Goal: Information Seeking & Learning: Understand process/instructions

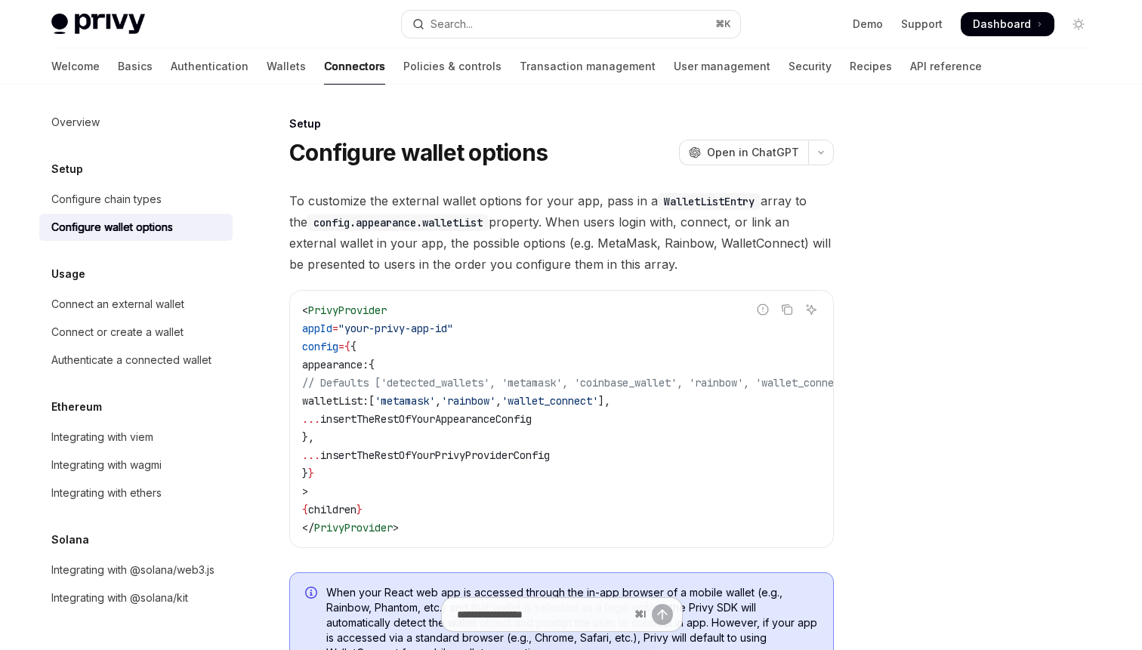
click at [522, 427] on code "< PrivyProvider appId = "your-privy-app-id" config = { { appearance: { // Defau…" at bounding box center [598, 419] width 592 height 236
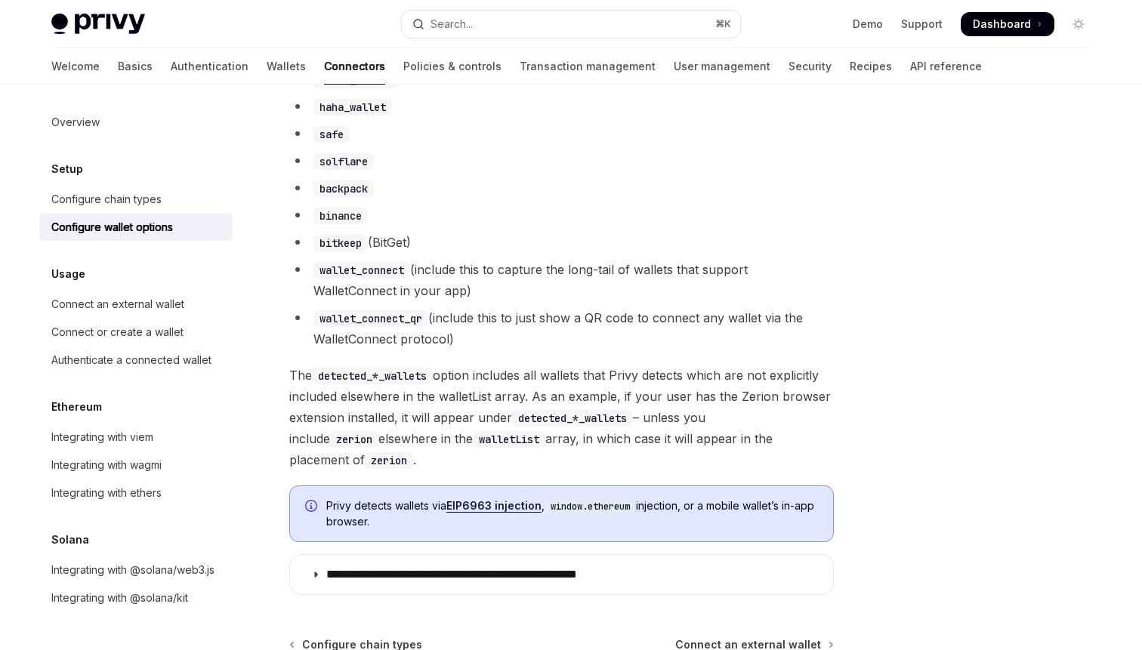
scroll to position [1420, 0]
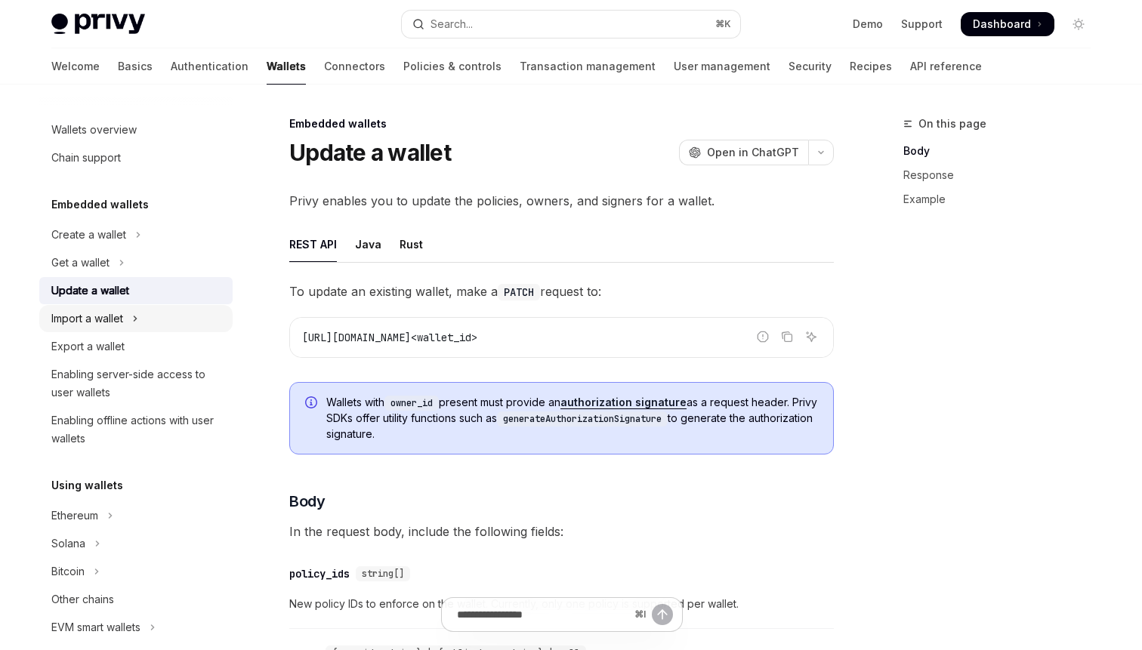
click at [209, 321] on button "Import a wallet" at bounding box center [135, 318] width 193 height 27
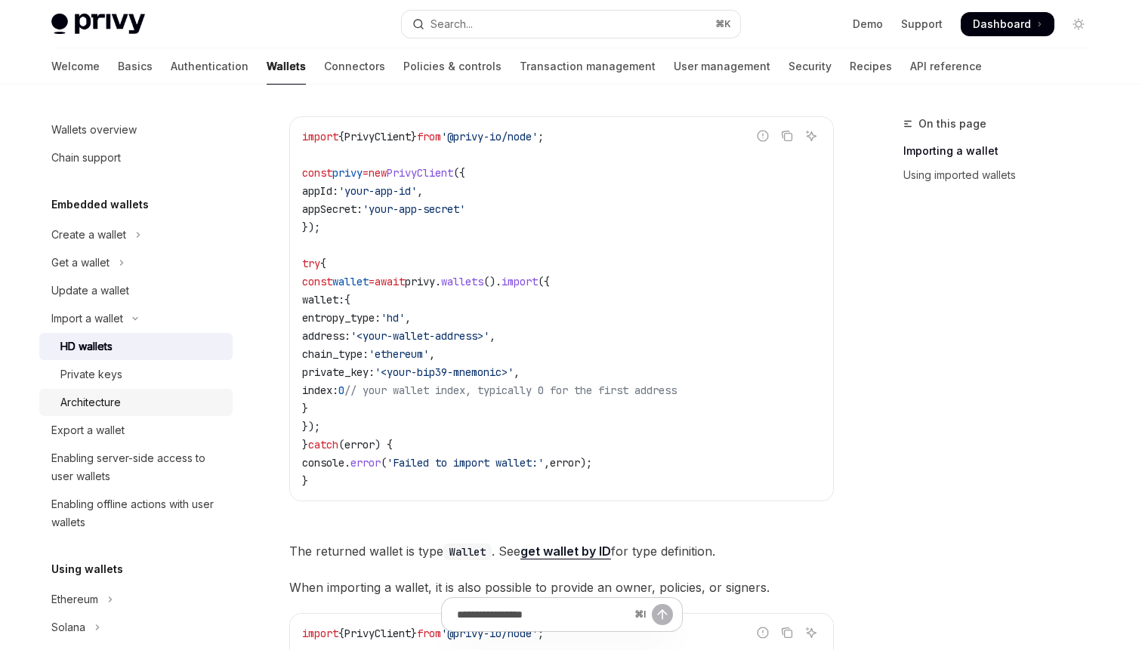
scroll to position [577, 0]
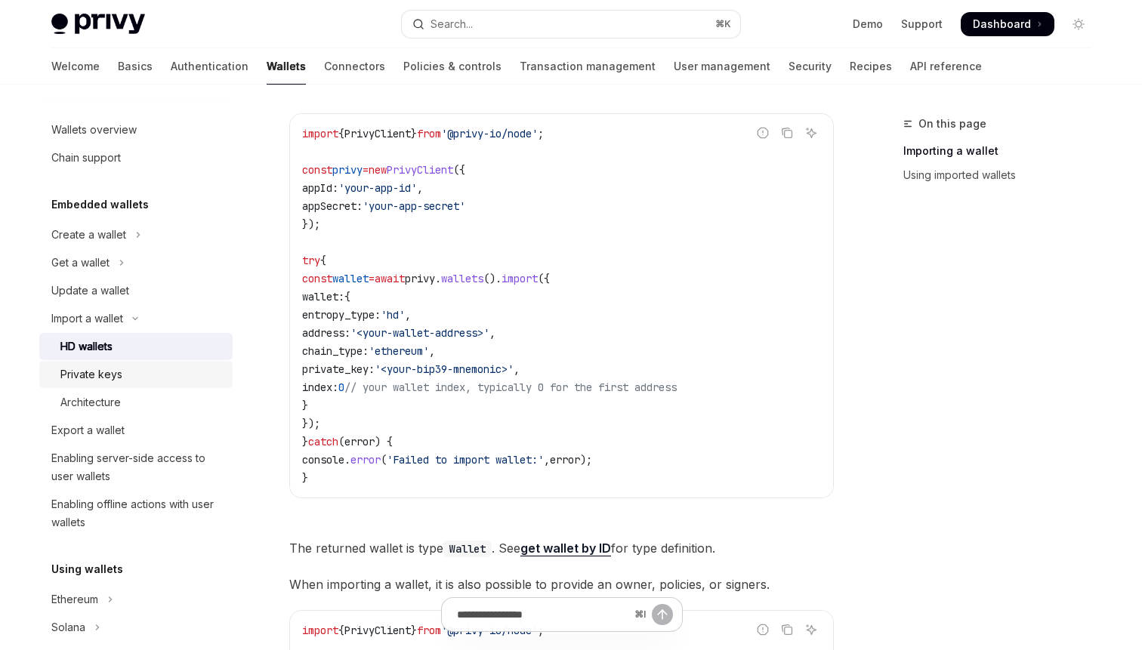
click at [195, 375] on div "Private keys" at bounding box center [141, 374] width 163 height 18
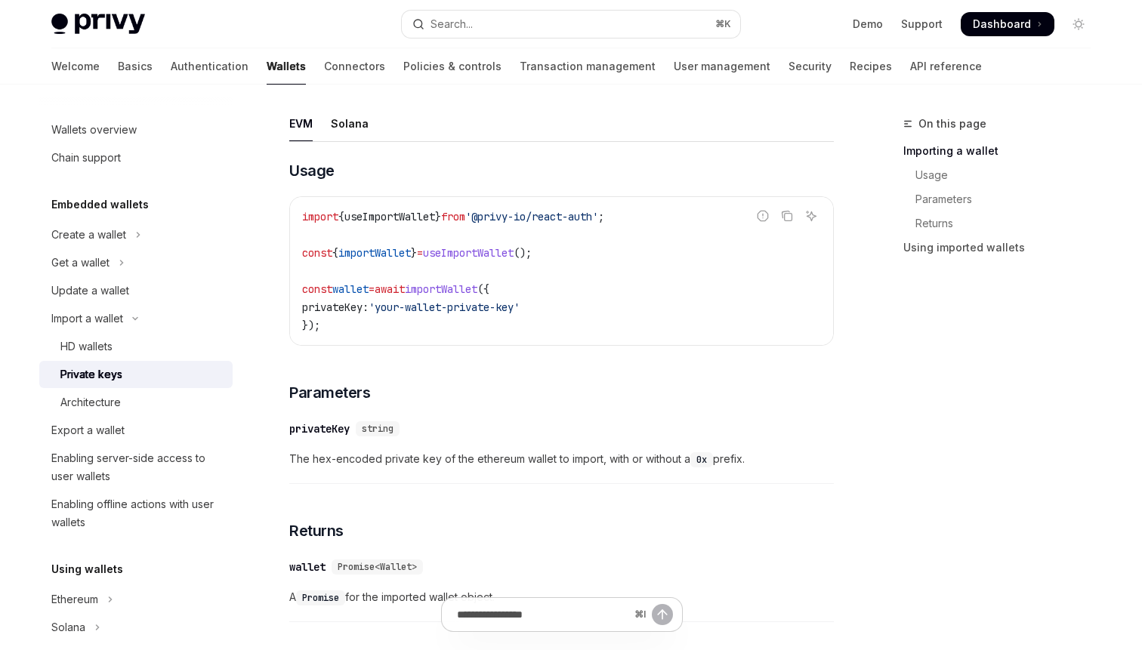
scroll to position [435, 0]
click at [468, 319] on code "import { useImportWallet } from '@privy-io/react-auth' ; const { importWallet }…" at bounding box center [561, 269] width 519 height 127
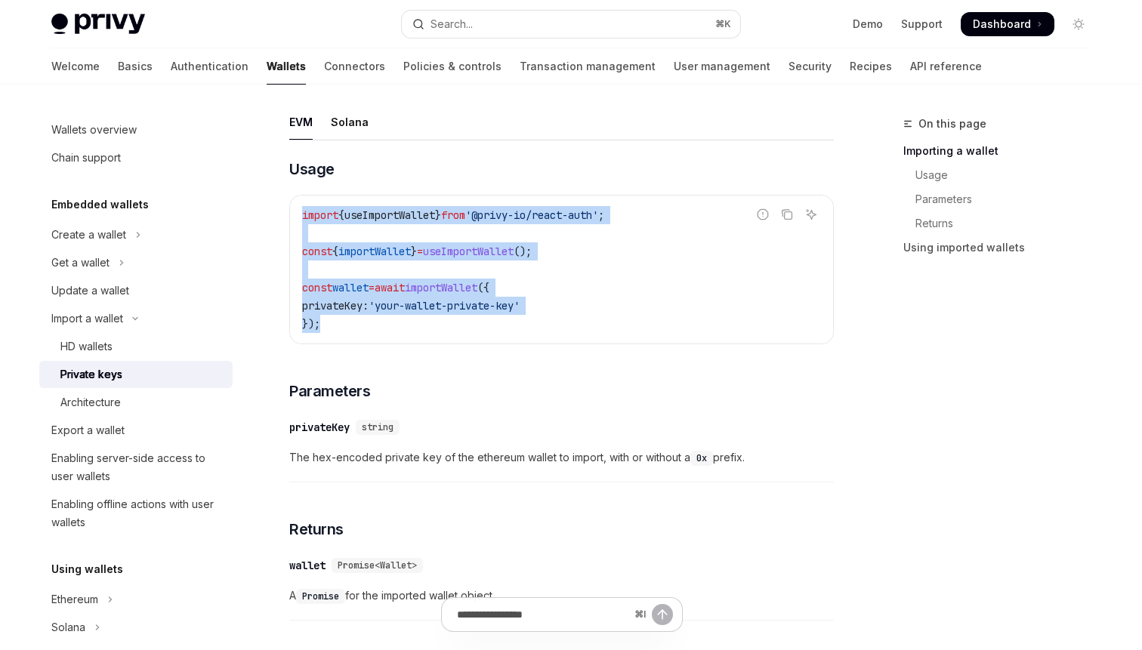
drag, startPoint x: 460, startPoint y: 319, endPoint x: 295, endPoint y: 209, distance: 198.8
click at [295, 209] on div "import { useImportWallet } from '@privy-io/react-auth' ; const { importWallet }…" at bounding box center [561, 270] width 543 height 148
copy code "import { useImportWallet } from '@privy-io/react-auth' ; const { importWallet }…"
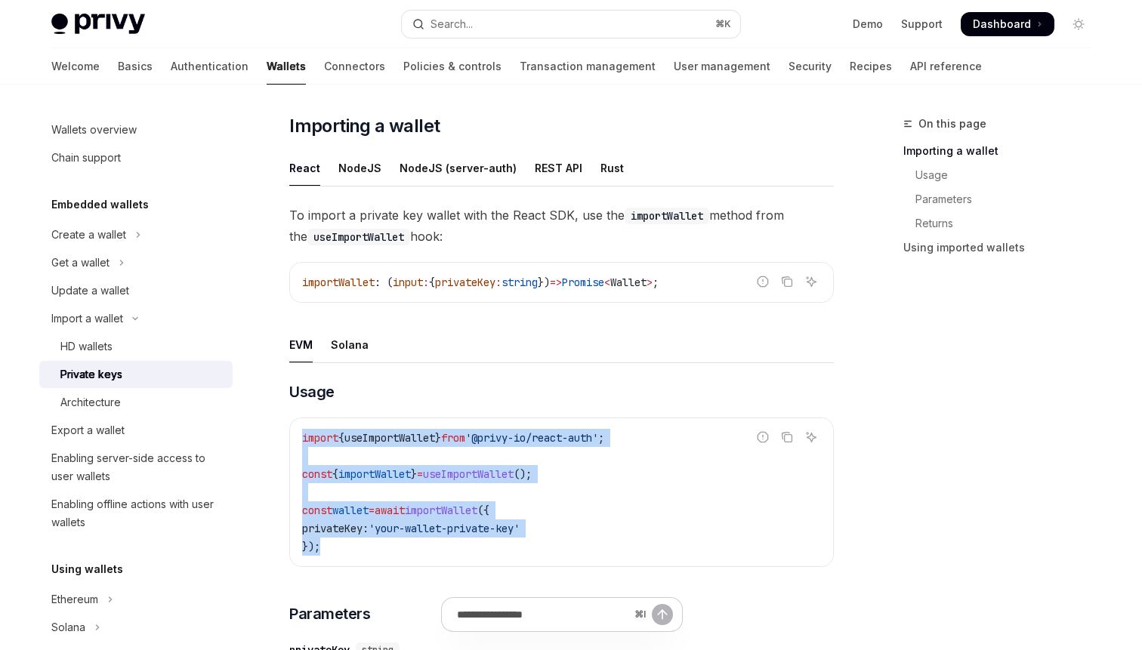
scroll to position [0, 0]
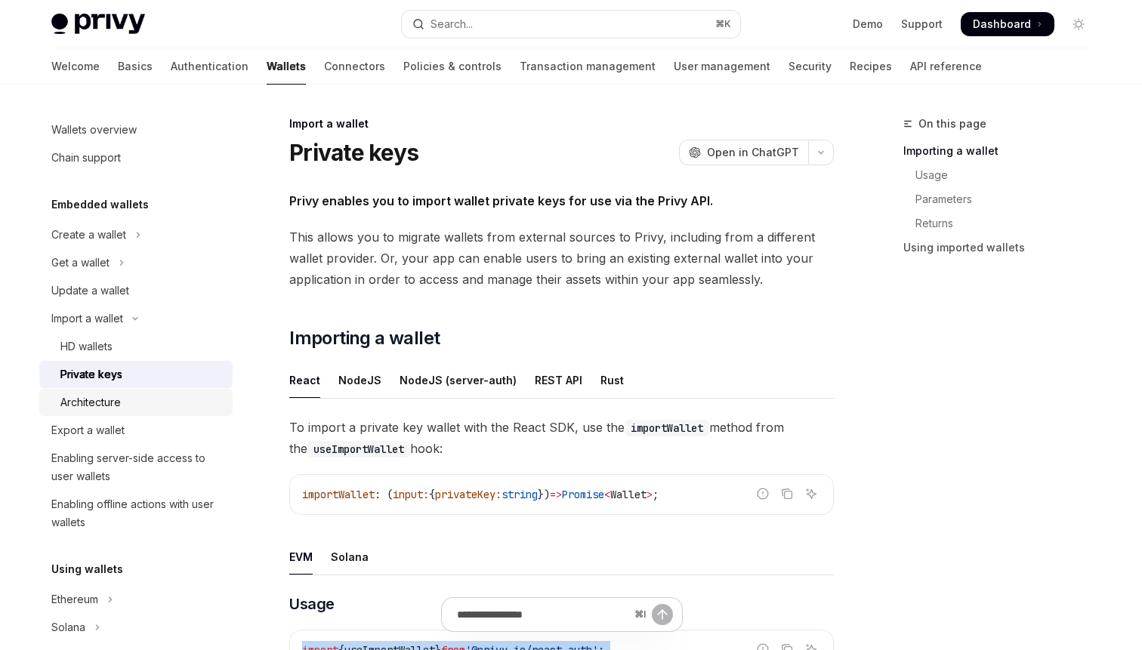
click at [82, 399] on div "Architecture" at bounding box center [90, 402] width 60 height 18
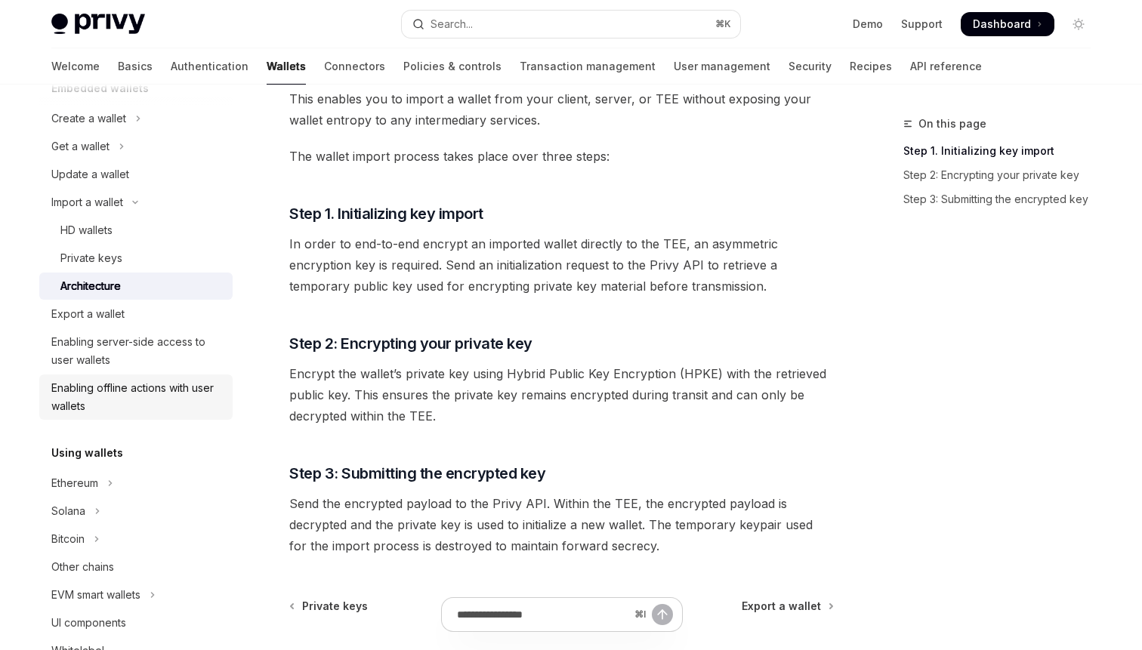
scroll to position [119, 0]
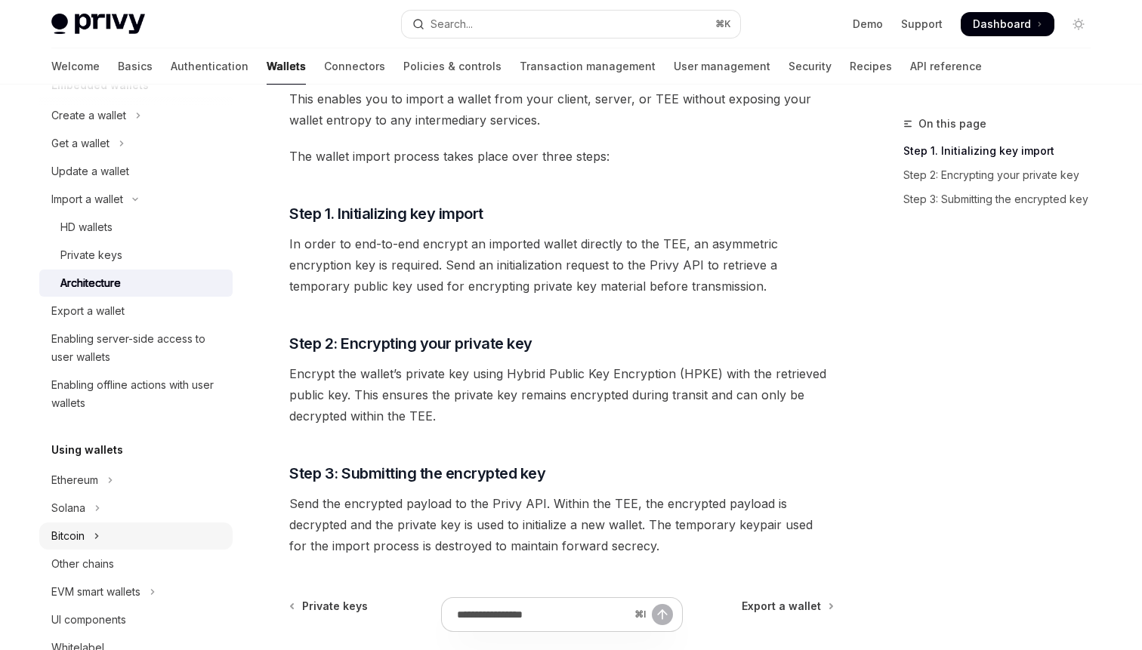
click at [113, 523] on button "Bitcoin" at bounding box center [135, 536] width 193 height 27
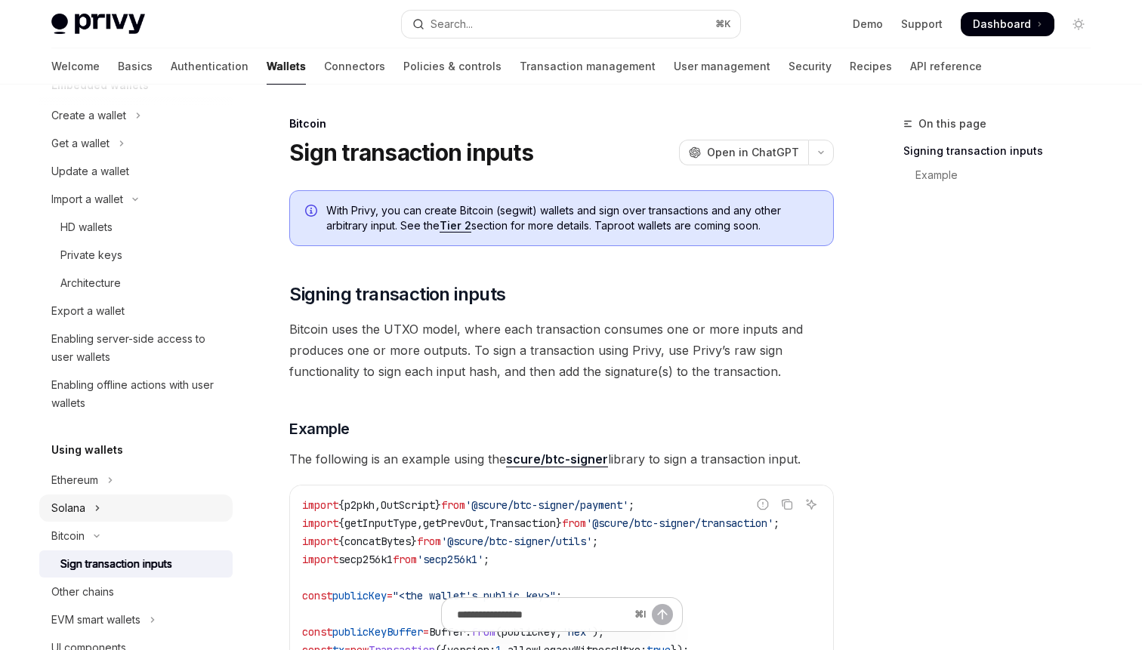
click at [100, 513] on icon "Toggle Solana section" at bounding box center [97, 508] width 6 height 18
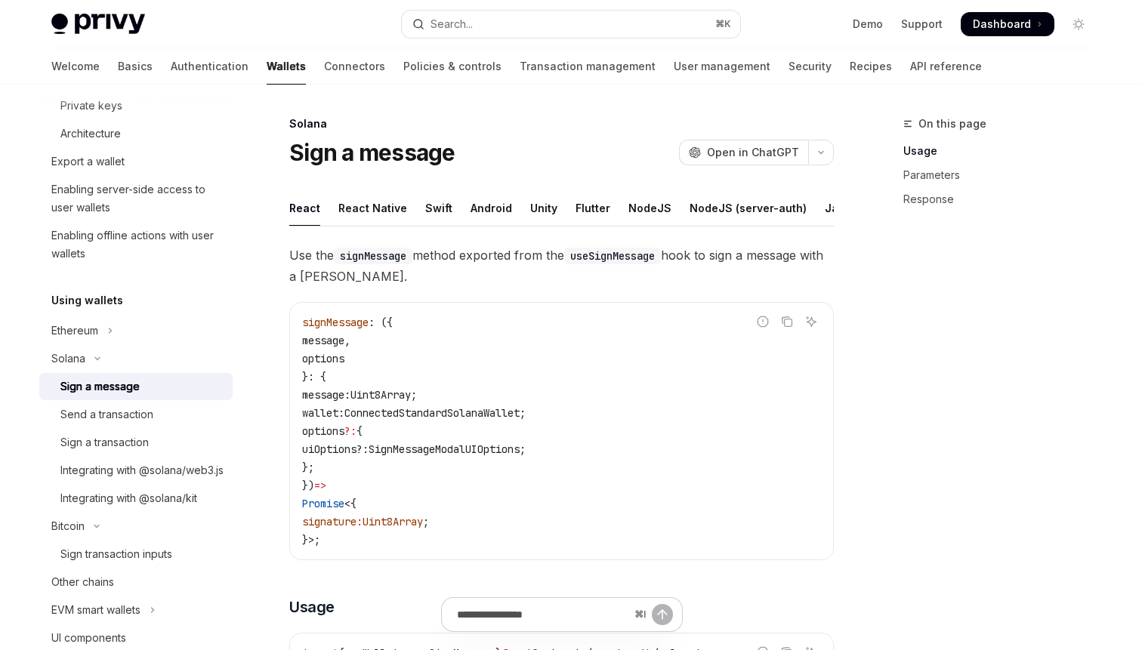
click at [652, 126] on div "Solana" at bounding box center [561, 123] width 544 height 15
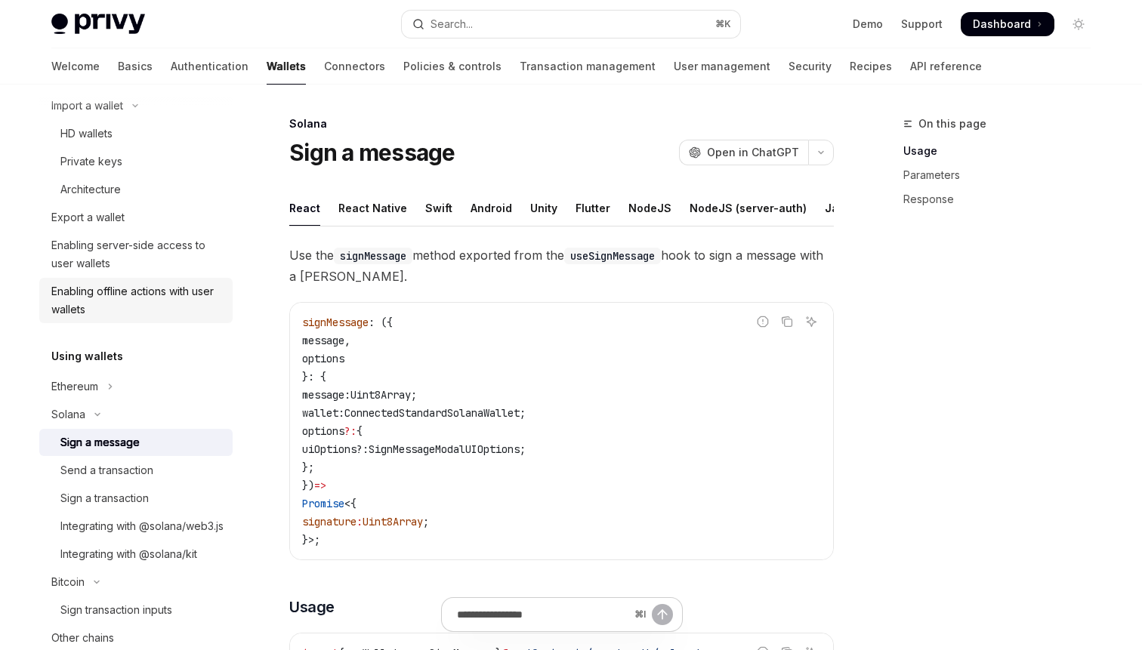
scroll to position [225, 0]
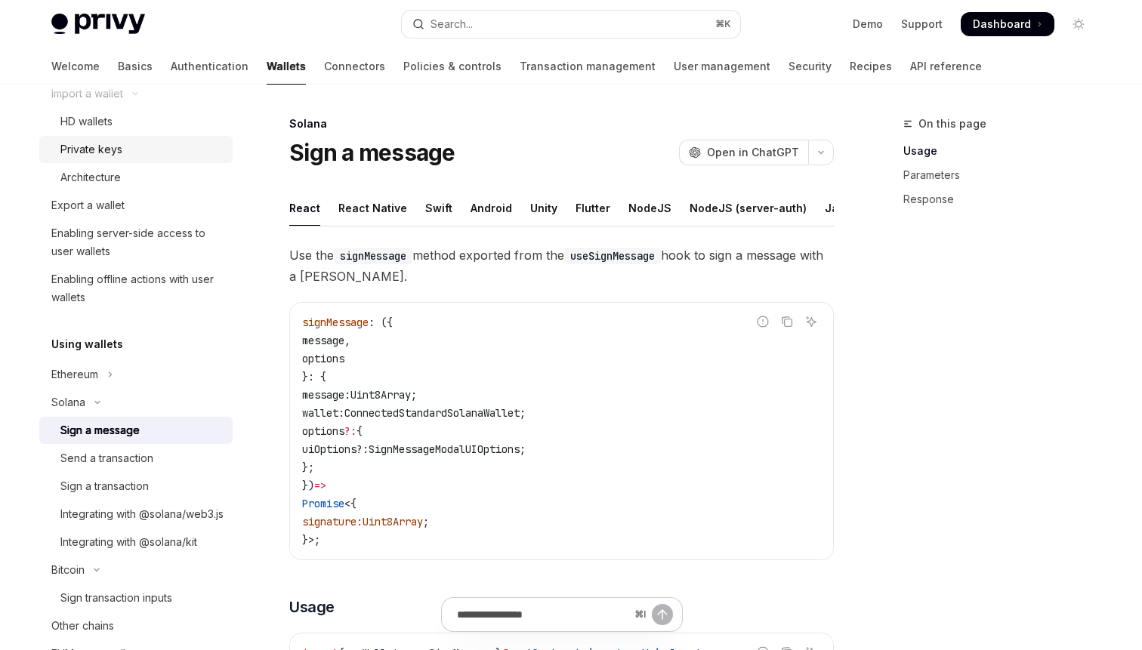
click at [127, 151] on div "Private keys" at bounding box center [141, 149] width 163 height 18
type textarea "*"
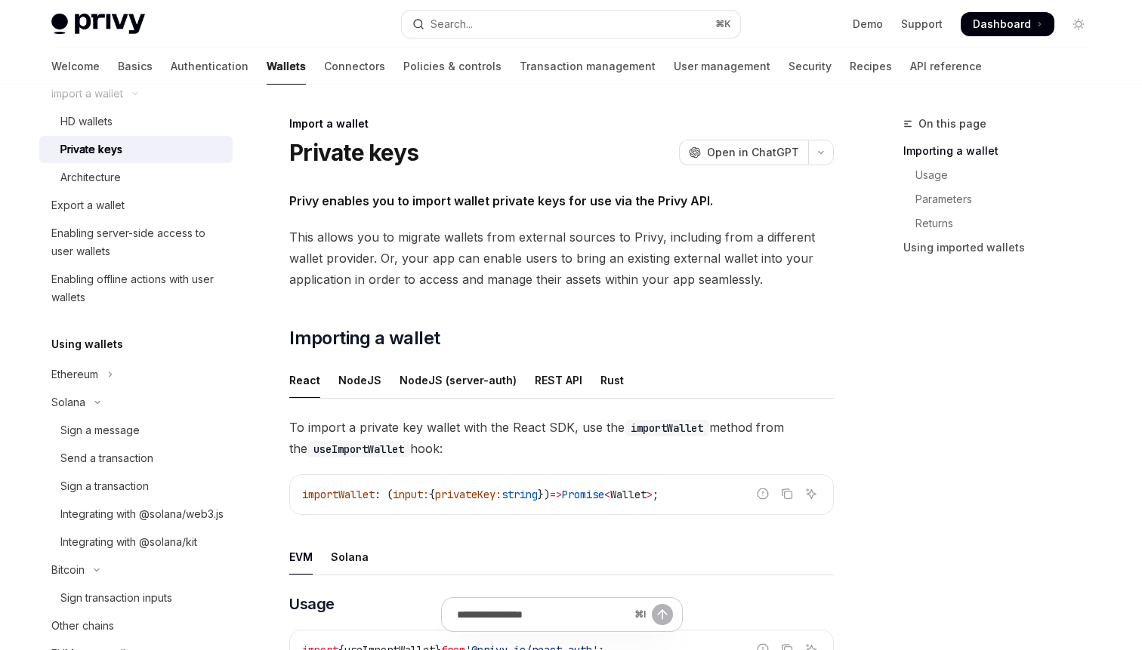
scroll to position [51, 0]
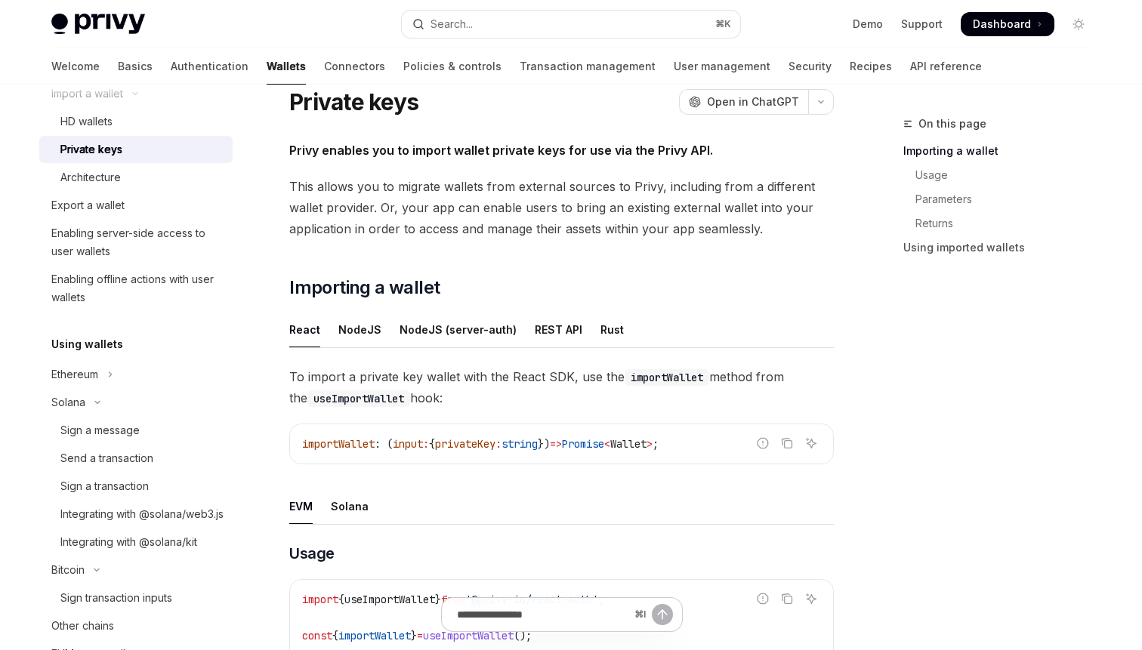
click at [674, 242] on div "Privy enables you to import wallet private keys for use via the Privy API. This…" at bounding box center [561, 644] width 544 height 1009
click at [671, 235] on span "This allows you to migrate wallets from external sources to Privy, including fr…" at bounding box center [561, 207] width 544 height 63
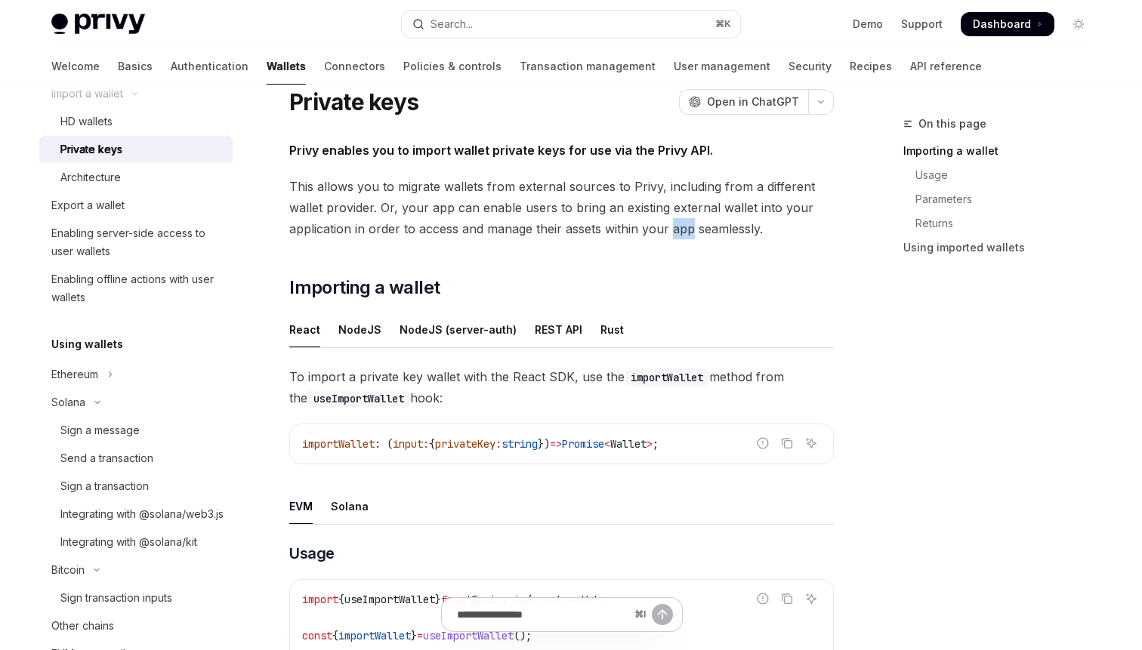
click at [671, 235] on span "This allows you to migrate wallets from external sources to Privy, including fr…" at bounding box center [561, 207] width 544 height 63
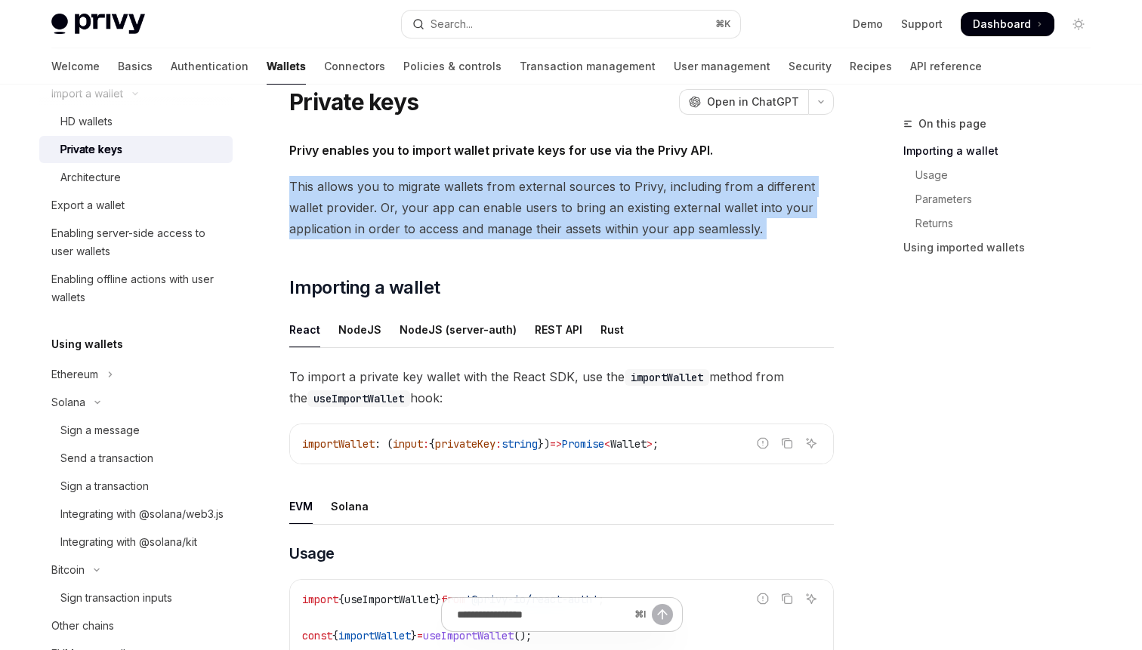
click at [671, 235] on span "This allows you to migrate wallets from external sources to Privy, including fr…" at bounding box center [561, 207] width 544 height 63
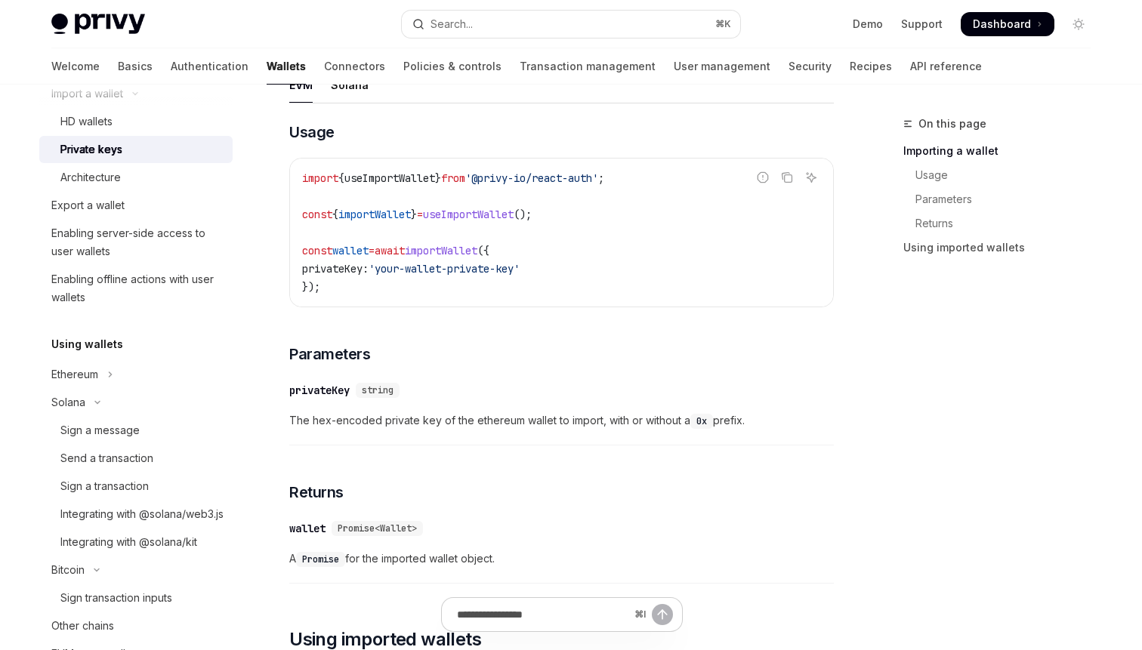
scroll to position [482, 0]
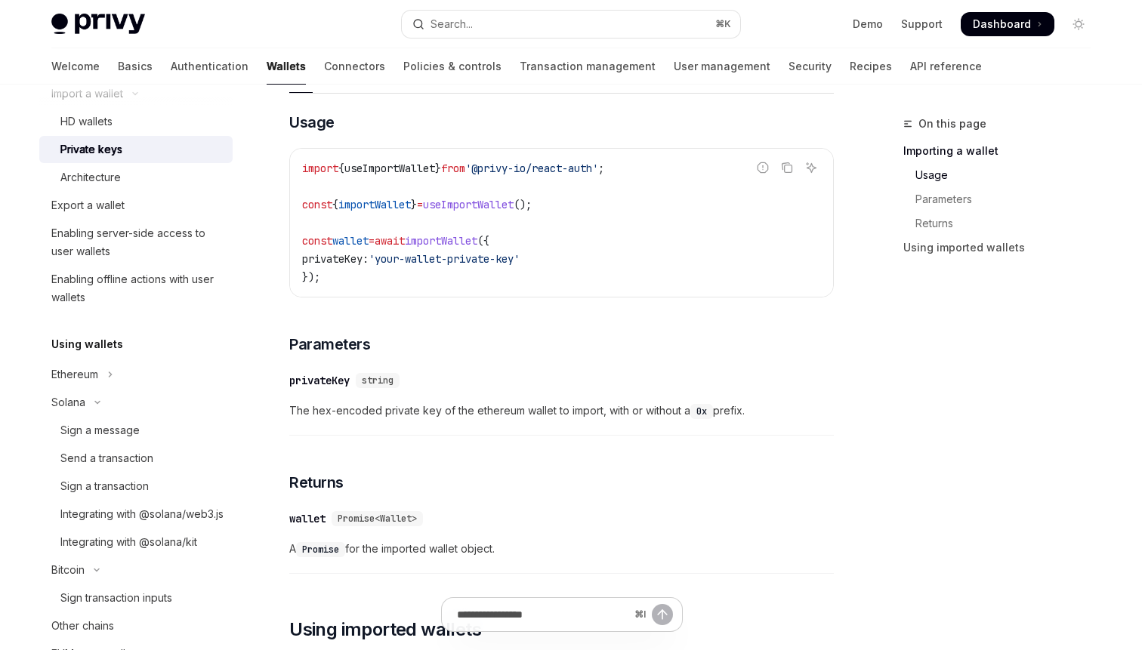
click at [647, 305] on div "​ Usage Report incorrect code Copy Ask AI import { useImportWallet } from '@pri…" at bounding box center [561, 347] width 544 height 470
click at [593, 265] on code "import { useImportWallet } from '@privy-io/react-auth' ; const { importWallet }…" at bounding box center [561, 222] width 519 height 127
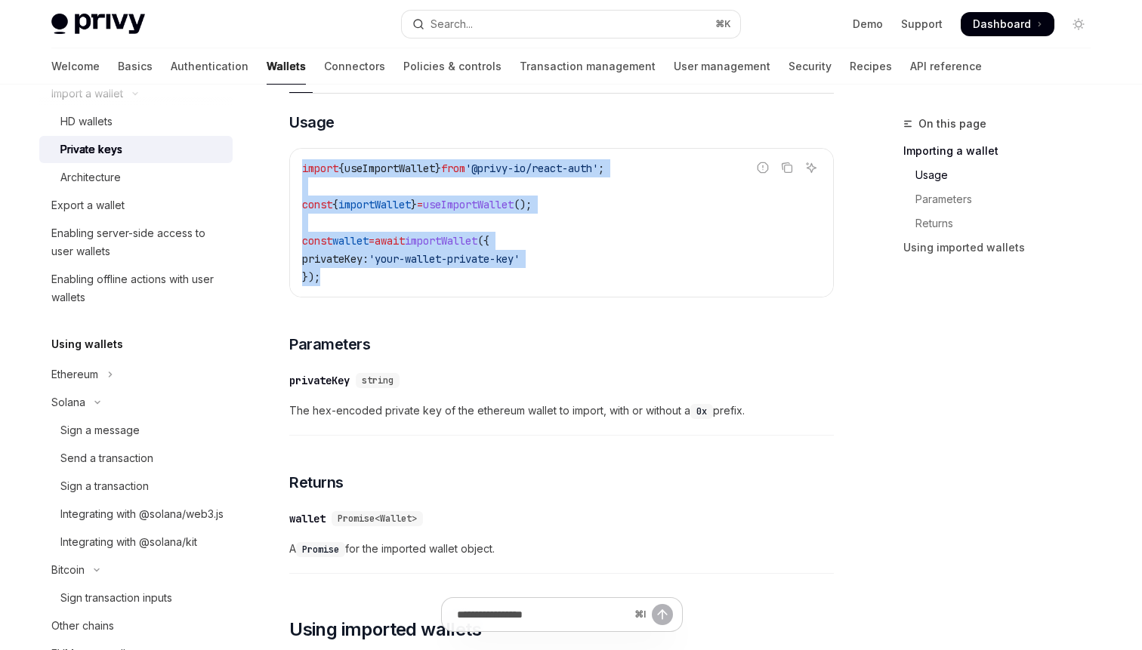
drag, startPoint x: 455, startPoint y: 276, endPoint x: 285, endPoint y: 165, distance: 203.0
click at [285, 165] on div "Import a wallet Private keys OpenAI Open in ChatGPT OpenAI Open in ChatGPT Priv…" at bounding box center [420, 297] width 834 height 1328
copy code "import { useImportWallet } from '@privy-io/react-auth' ; const { importWallet }…"
